Goal: Task Accomplishment & Management: Use online tool/utility

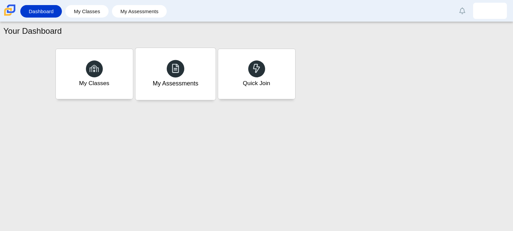
click at [174, 72] on use at bounding box center [175, 68] width 7 height 9
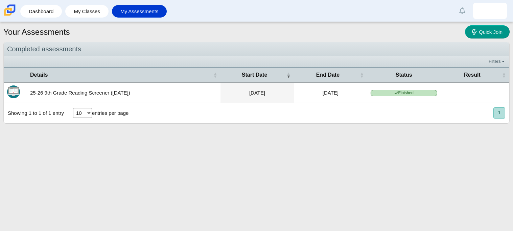
click at [174, 72] on span "Details" at bounding box center [121, 74] width 182 height 7
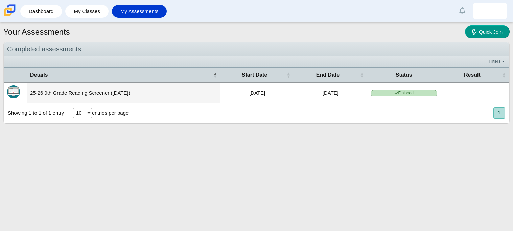
click at [128, 109] on div "10 25 50 100 entries per page" at bounding box center [101, 113] width 64 height 18
click at [496, 113] on button "1" at bounding box center [500, 113] width 12 height 11
click at [398, 107] on div "Showing 1 to 1 of 1 entry 10 25 50 100 entries per page « Prev 1 Next »" at bounding box center [257, 113] width 506 height 20
click at [504, 114] on button "1" at bounding box center [500, 113] width 12 height 11
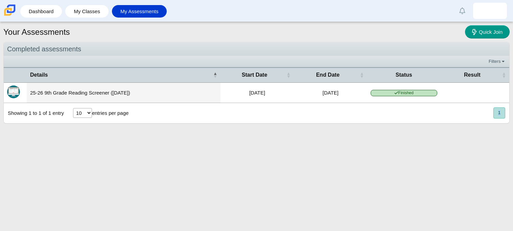
click at [504, 114] on button "1" at bounding box center [500, 113] width 12 height 11
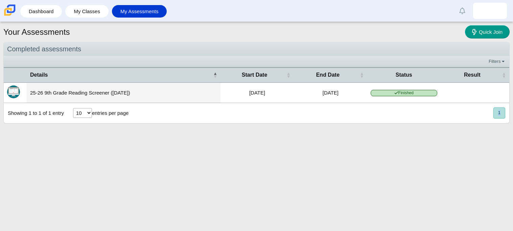
click at [504, 114] on button "1" at bounding box center [500, 113] width 12 height 11
click at [87, 112] on select "10 25 50 100" at bounding box center [82, 113] width 19 height 10
click at [104, 145] on div "Your Assessments Quick Join Completed assessments Filters Show only: Loading… D…" at bounding box center [256, 126] width 513 height 209
click at [310, 114] on div "Showing 1 to 1 of 1 entry 10 25 50 100 entries per page « Prev 1 Next »" at bounding box center [257, 113] width 506 height 20
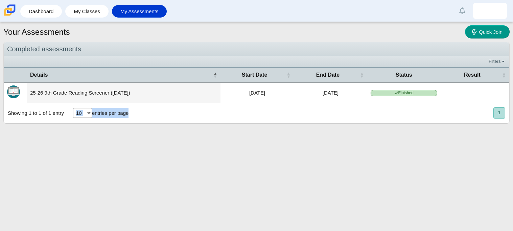
click at [310, 115] on div "Showing 1 to 1 of 1 entry 10 25 50 100 entries per page « Prev 1 Next »" at bounding box center [257, 113] width 506 height 20
click at [310, 116] on div "Showing 1 to 1 of 1 entry 10 25 50 100 entries per page « Prev 1 Next »" at bounding box center [257, 113] width 506 height 20
click at [503, 114] on button "1" at bounding box center [500, 113] width 12 height 11
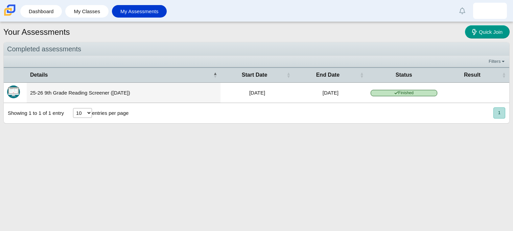
click at [503, 114] on button "1" at bounding box center [500, 113] width 12 height 11
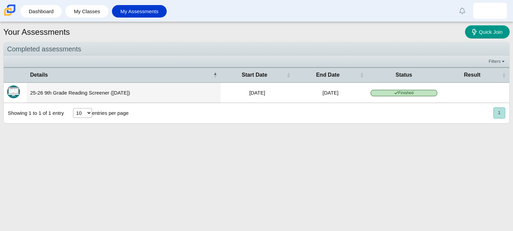
click at [503, 114] on button "1" at bounding box center [500, 113] width 12 height 11
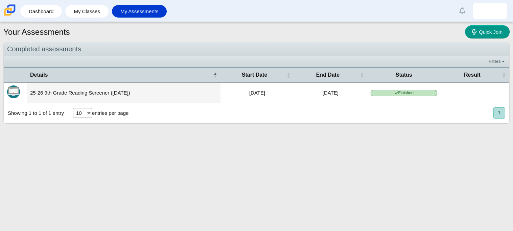
click at [503, 114] on button "1" at bounding box center [500, 113] width 12 height 11
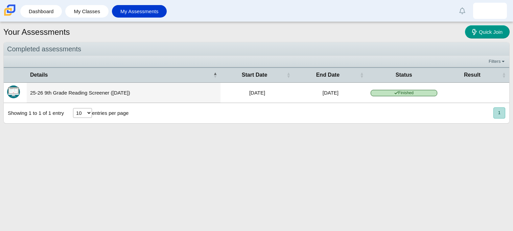
click at [503, 114] on button "1" at bounding box center [500, 113] width 12 height 11
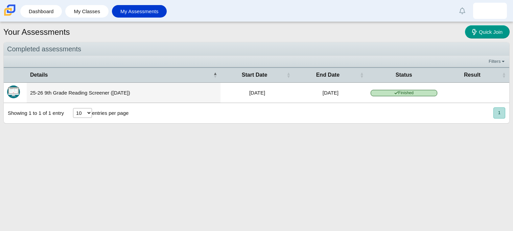
click at [503, 114] on button "1" at bounding box center [500, 113] width 12 height 11
click at [486, 38] on link "Quick Join" at bounding box center [487, 31] width 45 height 13
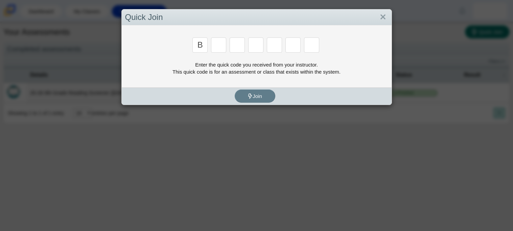
type input "b"
type input "w"
type input "8"
type input "w"
type input "z"
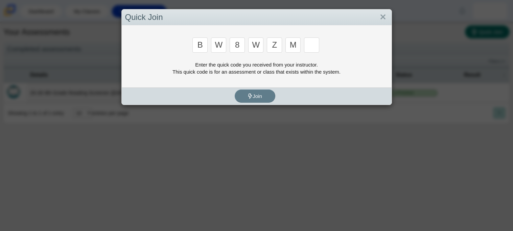
type input "m"
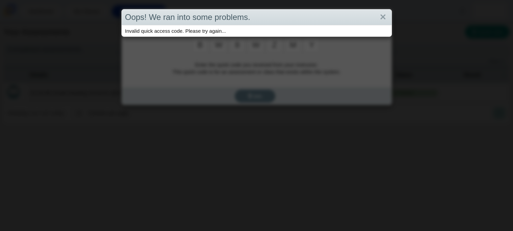
type input "y"
click at [380, 13] on link "Close" at bounding box center [383, 18] width 10 height 12
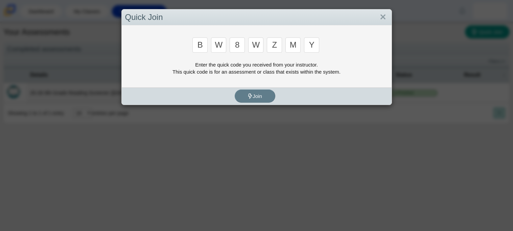
click at [309, 44] on input "y" at bounding box center [311, 45] width 15 height 15
click at [316, 44] on input "y" at bounding box center [311, 45] width 15 height 15
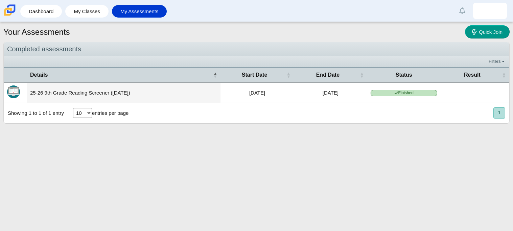
type input "v"
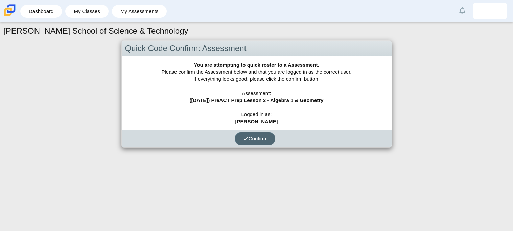
click at [256, 134] on button "Confirm" at bounding box center [255, 138] width 41 height 13
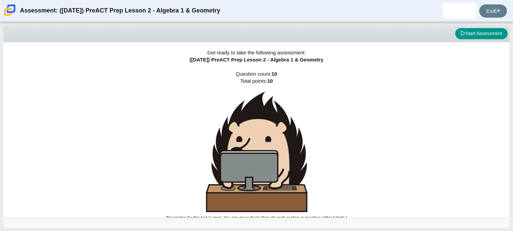
scroll to position [4, 0]
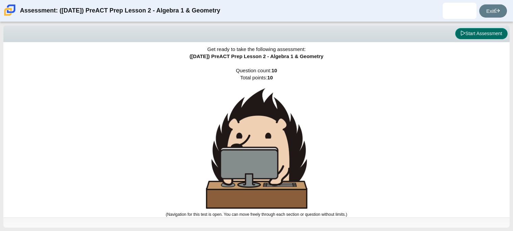
click at [472, 29] on button "Start Assessment" at bounding box center [481, 34] width 52 height 12
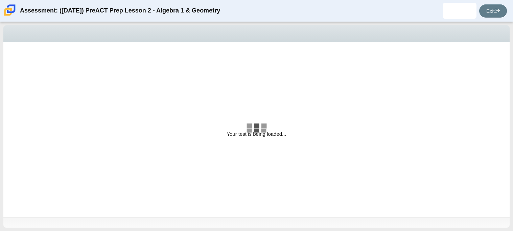
select select "bbf5d072-3e0b-44c4-9a12-6e7c9033f65b"
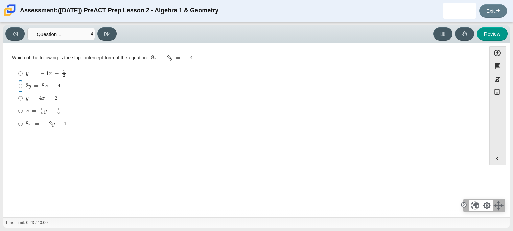
click at [19, 84] on input "2 y = 8 x − 4 2 y = 8 x − 4" at bounding box center [20, 86] width 4 height 12
radio input "true"
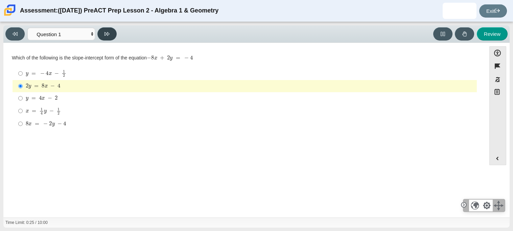
click at [107, 36] on icon at bounding box center [107, 33] width 5 height 5
select select "ed62e223-81bd-4cbf-ab48-ab975844bd1f"
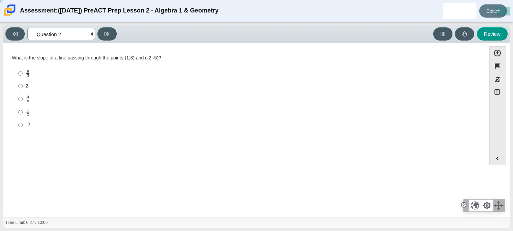
click at [83, 35] on select "Questions Question 1 Question 2 Question 3 Question 4 Question 5 Question 6 Que…" at bounding box center [61, 34] width 68 height 13
click at [148, 89] on div "2" at bounding box center [250, 86] width 449 height 7
click at [23, 89] on input "2 2" at bounding box center [20, 86] width 4 height 12
radio input "true"
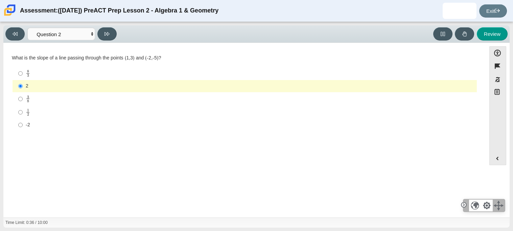
click at [34, 114] on div "1 2" at bounding box center [250, 112] width 449 height 7
click at [23, 114] on input "1 2 1 half" at bounding box center [20, 112] width 4 height 13
radio input "true"
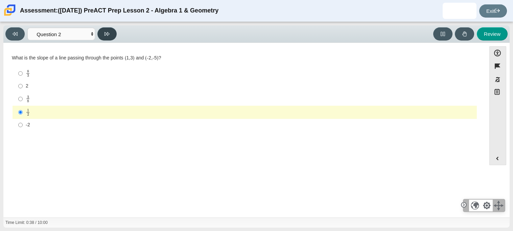
click at [112, 30] on button at bounding box center [106, 33] width 19 height 13
select select "97f4f5fa-a52e-4fed-af51-565bfcdf47cb"
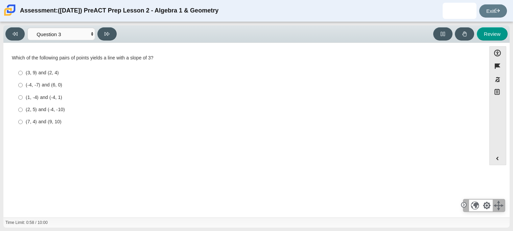
click at [27, 71] on div "(3, 9) and (2, 4)" at bounding box center [250, 73] width 449 height 7
click at [23, 71] on input "(3, 9) and (2, 4) (3, 9) and (2, 4)" at bounding box center [20, 73] width 4 height 12
radio input "true"
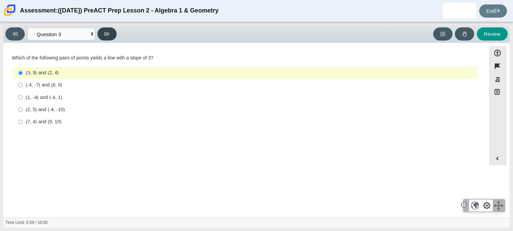
click at [108, 34] on icon at bounding box center [107, 33] width 5 height 5
select select "89427bb7-e313-4f00-988f-8b8255897029"
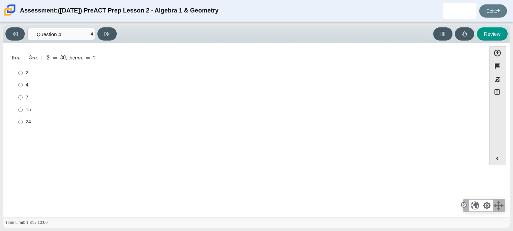
click at [23, 97] on label "7 7" at bounding box center [245, 97] width 463 height 12
click at [23, 97] on input "7 7" at bounding box center [20, 97] width 4 height 12
radio input "true"
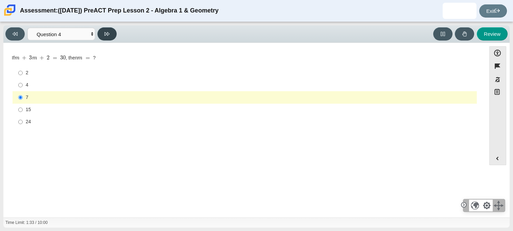
click at [110, 35] on button at bounding box center [106, 33] width 19 height 13
select select "489dcffd-4e6a-49cf-a9d6-ad1d4a911a4e"
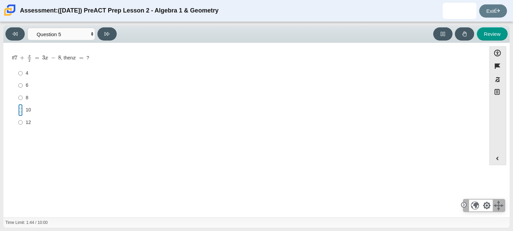
click at [18, 109] on input "10 10" at bounding box center [20, 110] width 4 height 12
radio input "true"
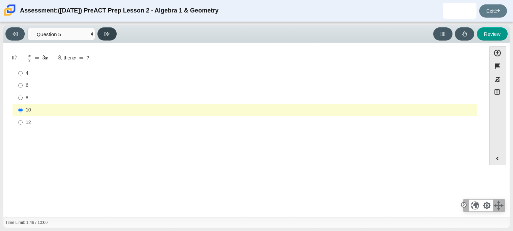
click at [107, 37] on button at bounding box center [106, 33] width 19 height 13
select select "210571de-36a6-4d8e-a361-ceff8ef801dc"
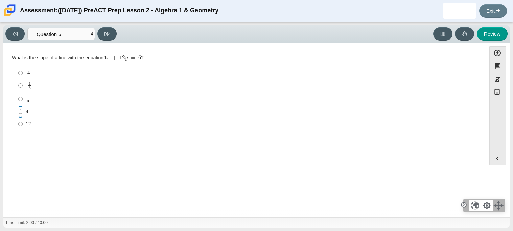
click at [20, 112] on input "4 4" at bounding box center [20, 112] width 4 height 12
radio input "true"
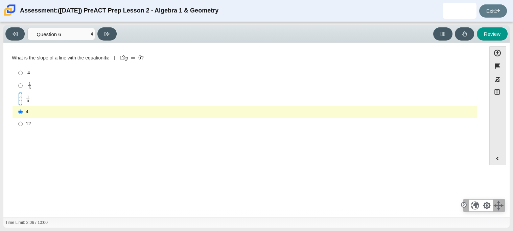
click at [19, 99] on input "1 3 1 third" at bounding box center [20, 98] width 4 height 13
radio input "true"
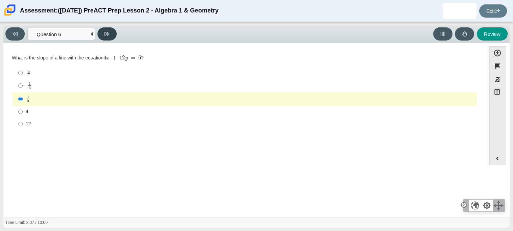
click at [109, 35] on icon at bounding box center [107, 33] width 5 height 5
select select "ec95ace6-bebc-42b8-9428-40567494d4da"
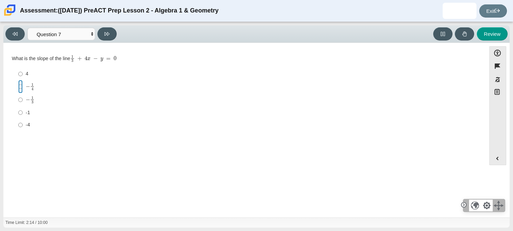
click at [19, 85] on input "− 1 4 negative 1 fourth" at bounding box center [20, 86] width 4 height 13
radio input "true"
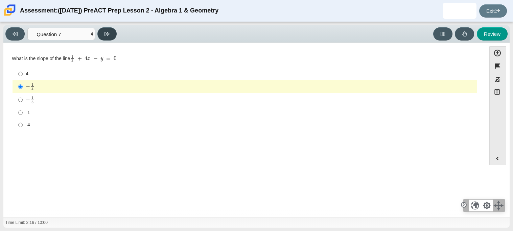
click at [110, 35] on button at bounding box center [106, 33] width 19 height 13
select select "ce81fe10-bf29-4b5e-8bd7-4f47f2fed4d8"
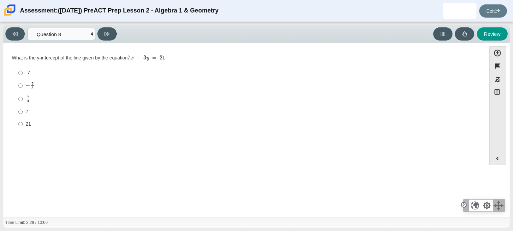
click at [23, 100] on label "7 3 7 thirds" at bounding box center [245, 98] width 463 height 13
click at [23, 100] on input "7 3 7 thirds" at bounding box center [20, 98] width 4 height 13
radio input "true"
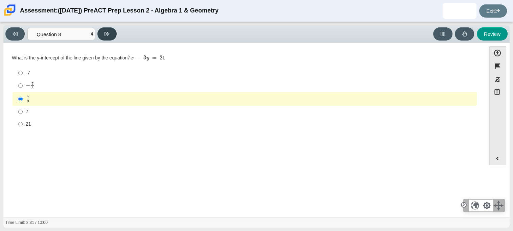
click at [108, 36] on icon at bounding box center [107, 33] width 5 height 5
select select "14773eaf-2ca1-47ae-afe7-a624a56f34b3"
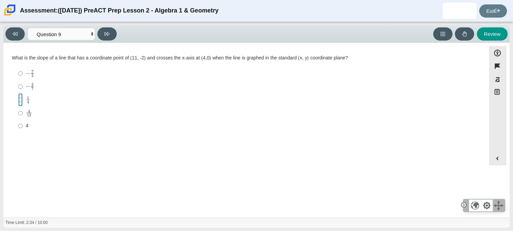
click at [21, 103] on input "1 4 1 fourth" at bounding box center [20, 99] width 4 height 13
radio input "true"
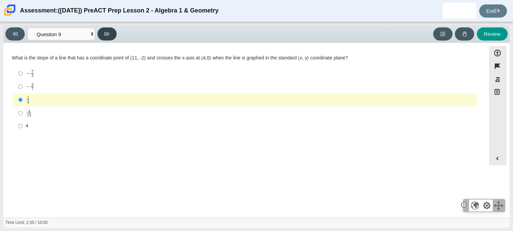
click at [106, 37] on button at bounding box center [106, 33] width 19 height 13
select select "96b71634-eacb-4f7e-8aef-411727d9bcba"
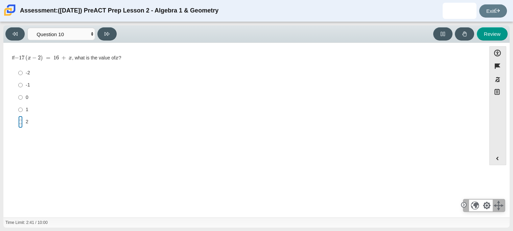
click at [20, 122] on input "2 2" at bounding box center [20, 122] width 4 height 12
radio input "true"
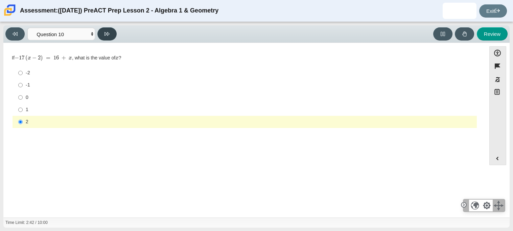
click at [106, 32] on icon at bounding box center [107, 33] width 5 height 5
select select "review"
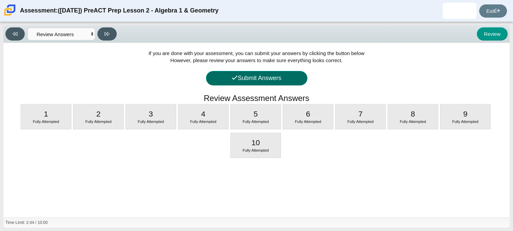
click at [232, 76] on icon at bounding box center [235, 78] width 6 height 6
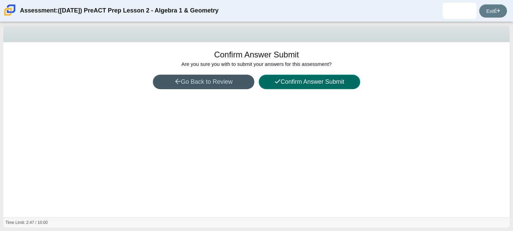
click at [271, 82] on button "Confirm Answer Submit" at bounding box center [309, 82] width 101 height 15
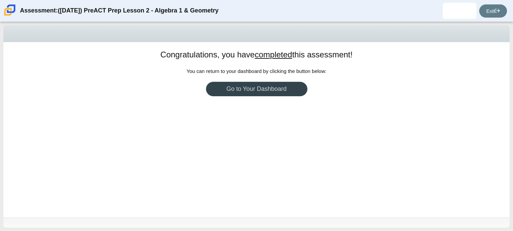
click at [244, 92] on link "Go to Your Dashboard" at bounding box center [256, 89] width 101 height 15
